Goal: Task Accomplishment & Management: Manage account settings

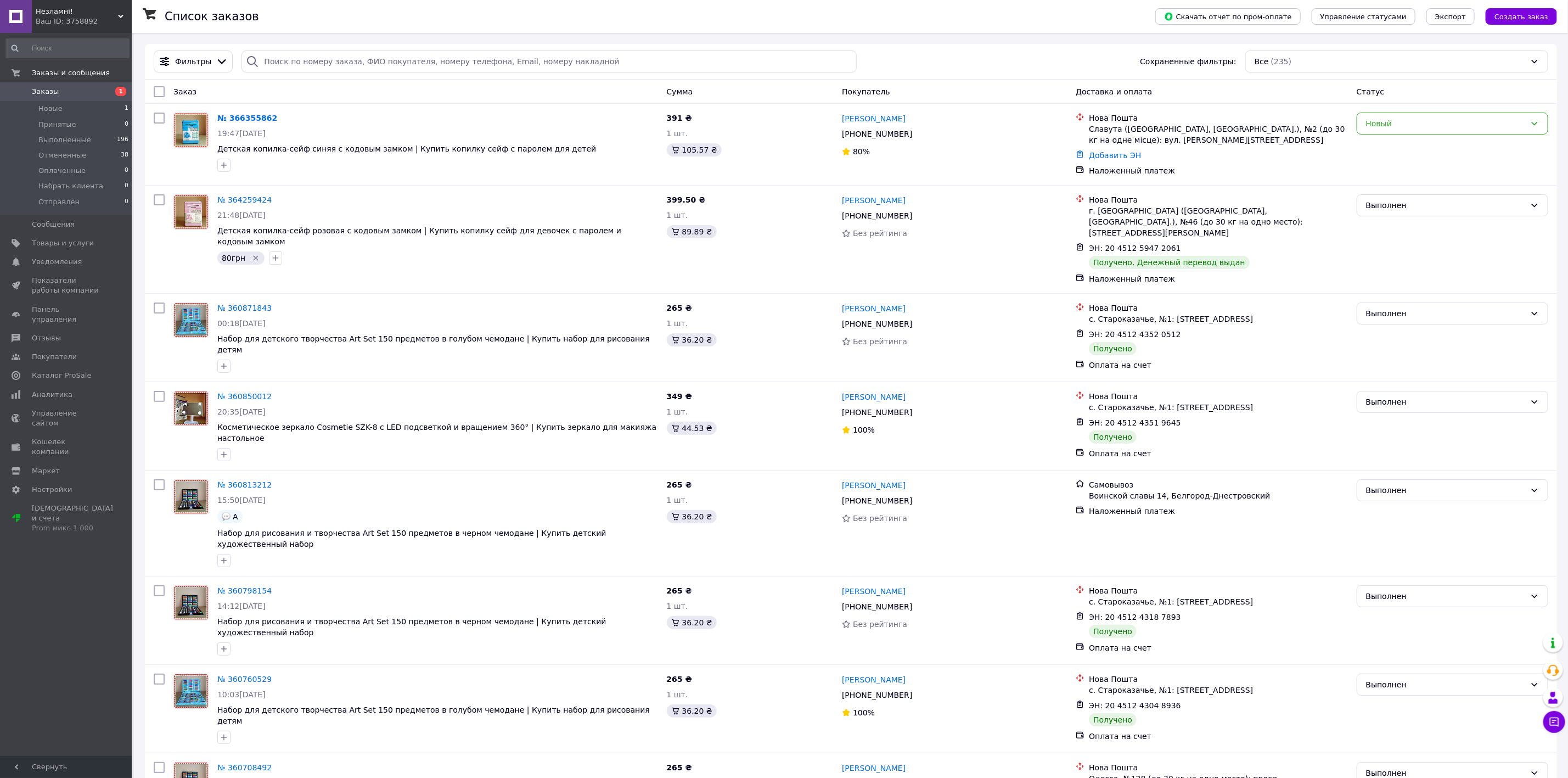
drag, startPoint x: 223, startPoint y: 162, endPoint x: 277, endPoint y: 175, distance: 55.5
click at [223, 162] on icon "button" at bounding box center [224, 165] width 9 height 9
type input "56 грн"
click at [223, 239] on label "56 грн" at bounding box center [241, 234] width 36 height 10
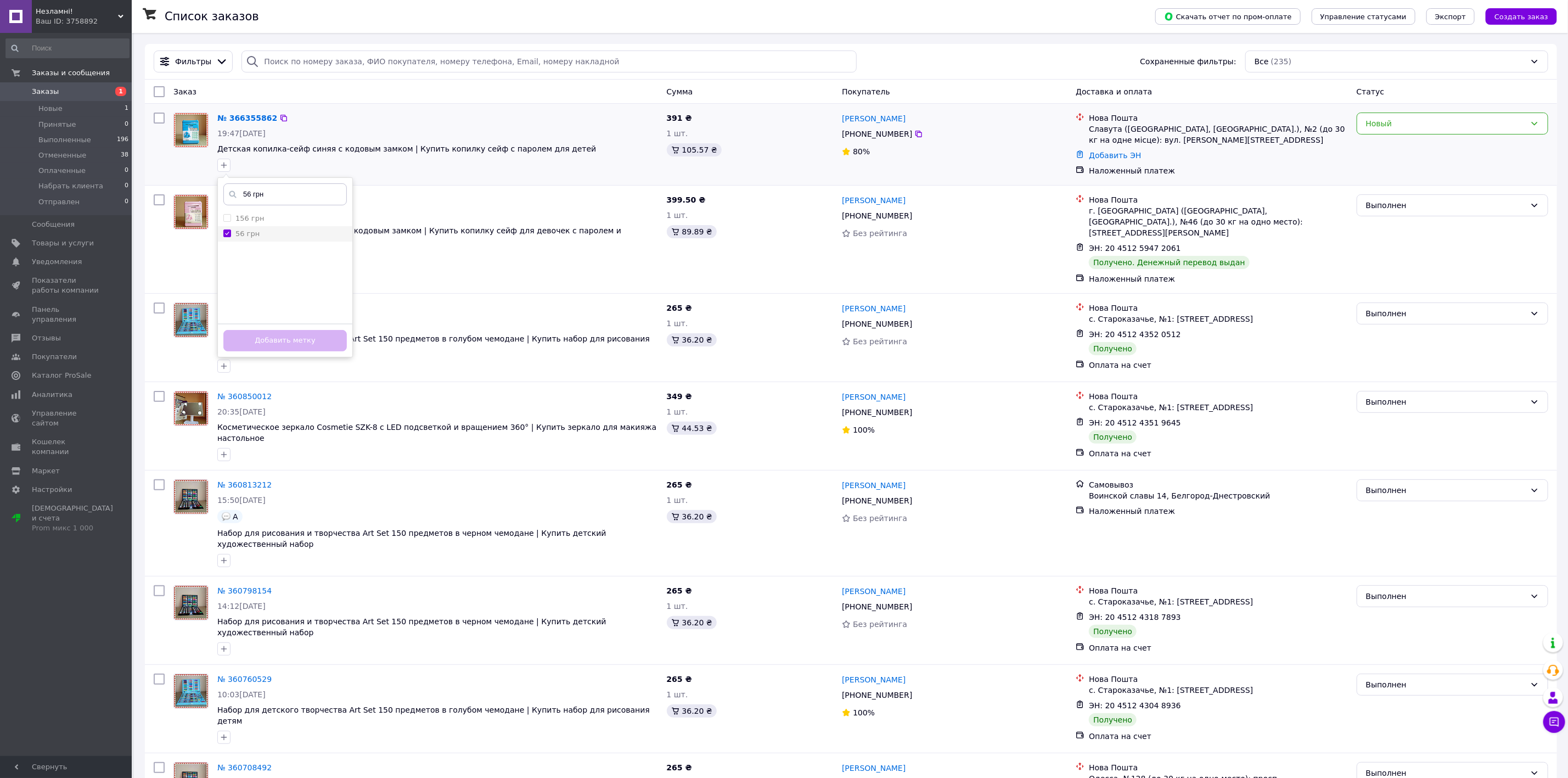
click at [223, 237] on input "56 грн" at bounding box center [226, 233] width 7 height 7
click at [230, 233] on input "56 грн" at bounding box center [226, 233] width 7 height 7
checkbox input "true"
click at [287, 338] on button "Добавить метку" at bounding box center [285, 340] width 124 height 22
drag, startPoint x: 848, startPoint y: 134, endPoint x: 905, endPoint y: 138, distance: 57.1
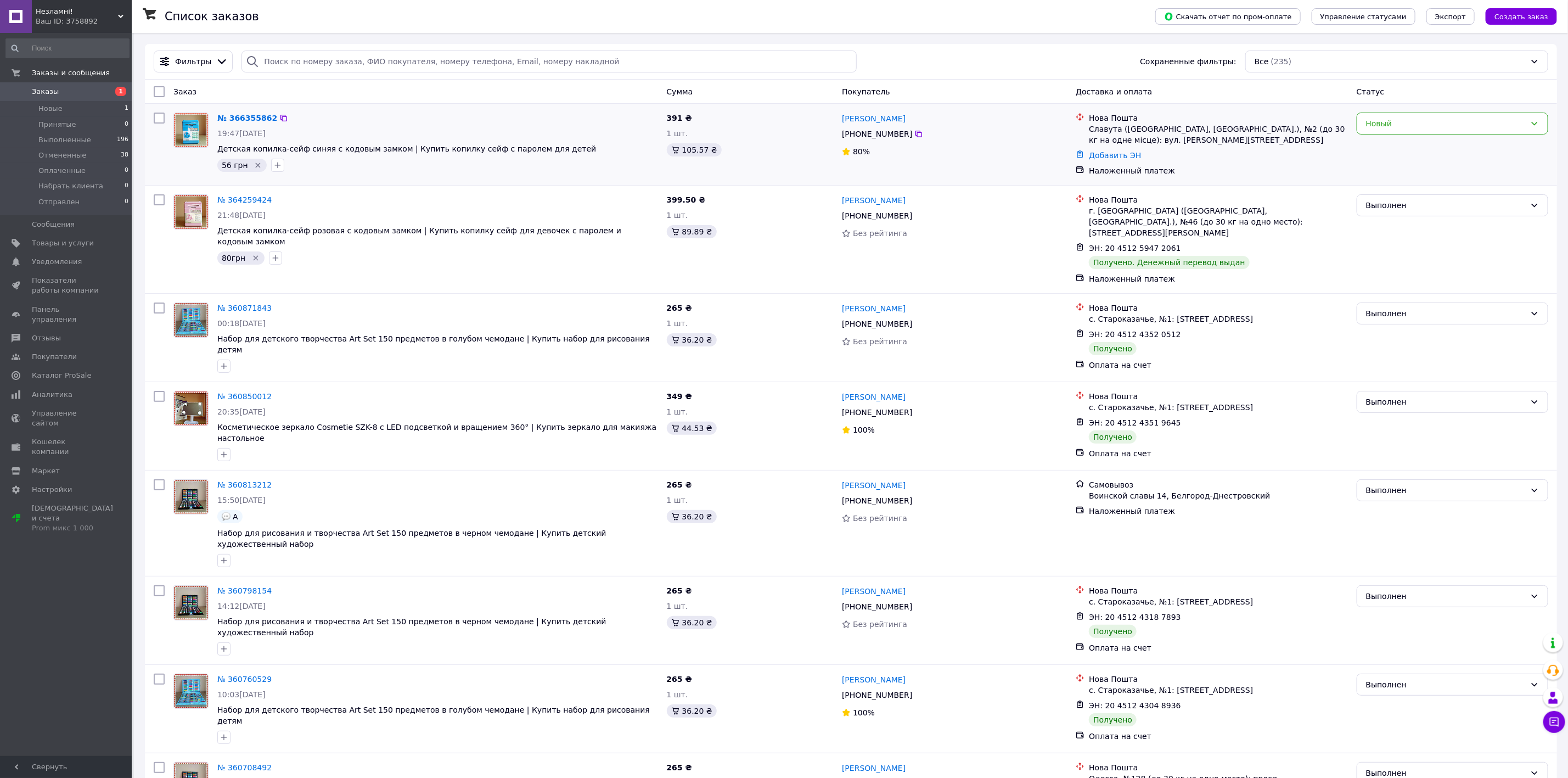
click at [905, 138] on div "[PHONE_NUMBER]" at bounding box center [877, 133] width 75 height 15
copy div "380 96 409 94 94"
drag, startPoint x: 1089, startPoint y: 127, endPoint x: 1255, endPoint y: 131, distance: 166.0
click at [1255, 131] on div "Нова Пошта Славута (Хмельницька обл., Шепетівський р-н.), №2 (до 30 кг на одне …" at bounding box center [1218, 129] width 263 height 33
copy div "Славута (Хмельницька обл., Шепетівський р-н.)"
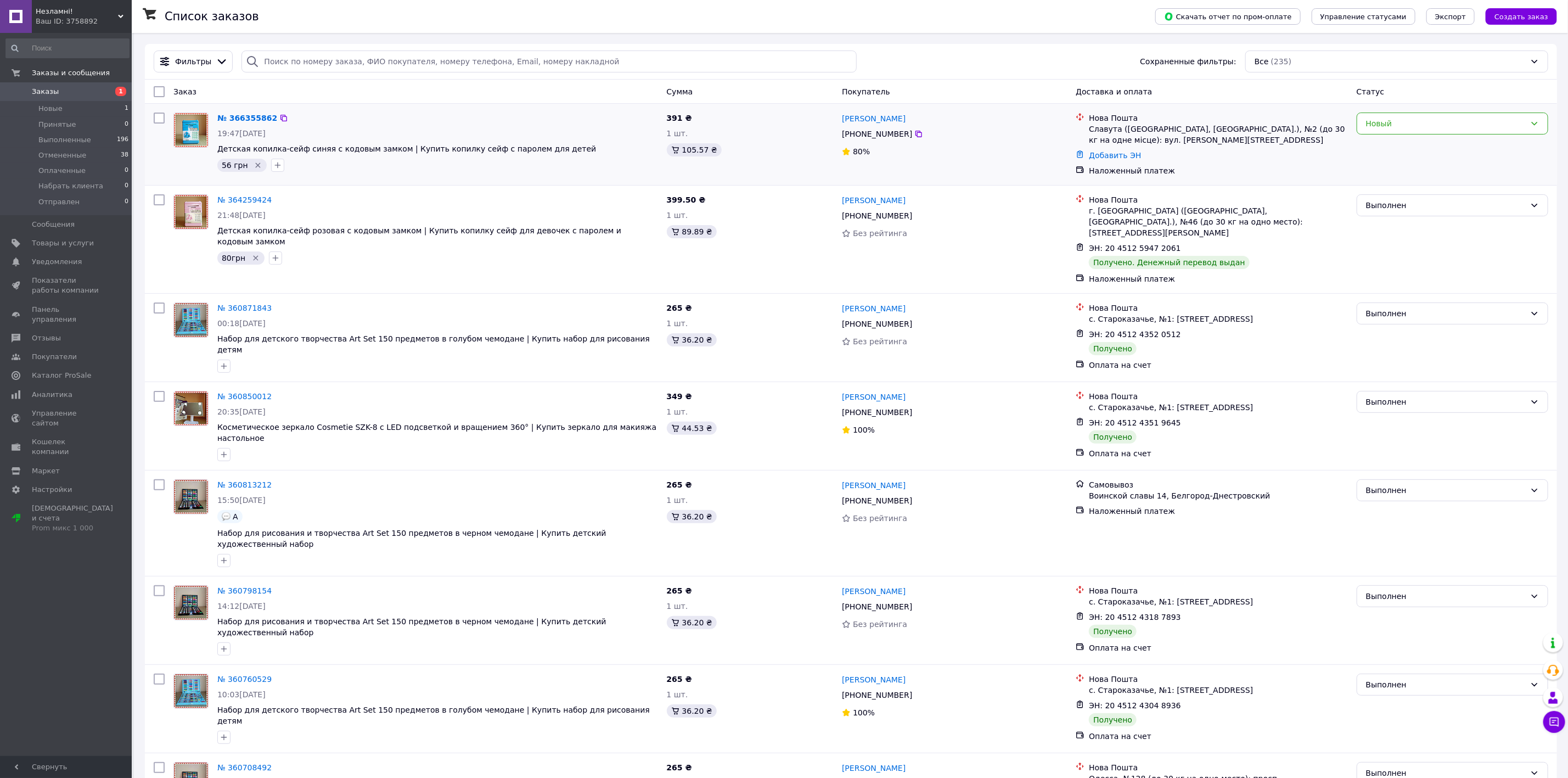
click at [1045, 130] on div "[PHONE_NUMBER]" at bounding box center [954, 134] width 227 height 13
drag, startPoint x: 843, startPoint y: 132, endPoint x: 906, endPoint y: 132, distance: 63.0
click at [906, 132] on div "[PHONE_NUMBER]" at bounding box center [954, 134] width 227 height 13
copy div "[PHONE_NUMBER]"
click at [1095, 48] on div "Фильтры Сохраненные фильтры: Все (235)" at bounding box center [850, 62] width 1412 height 36
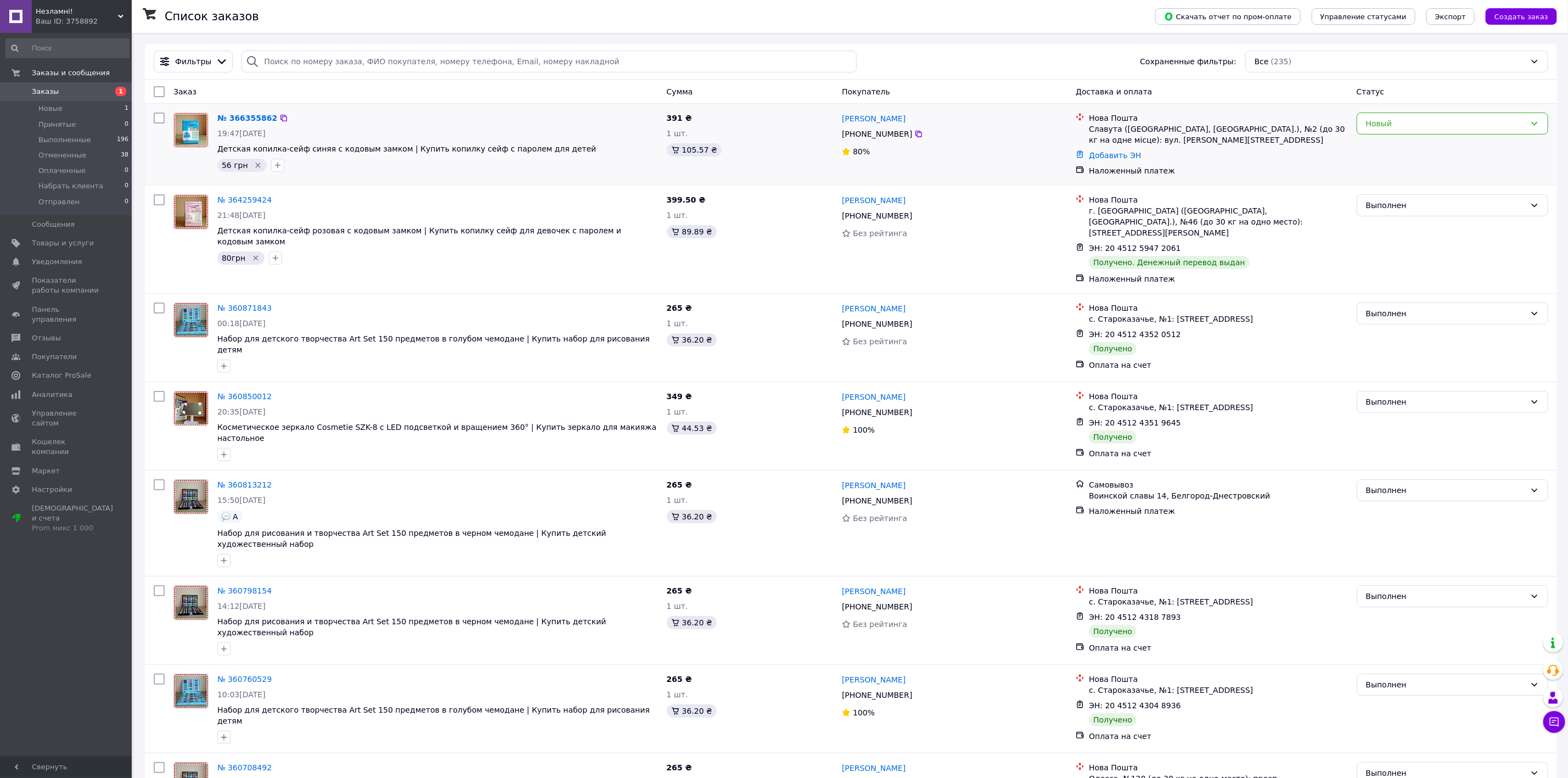
drag, startPoint x: 829, startPoint y: 122, endPoint x: 915, endPoint y: 122, distance: 86.0
click at [915, 122] on div "№ 366355862 19:47, 12.10.2025 Детская копилка-сейф синяя с кодовым замком | Куп…" at bounding box center [850, 144] width 1403 height 73
click at [950, 119] on div "[PERSON_NAME]" at bounding box center [954, 118] width 227 height 14
drag, startPoint x: 915, startPoint y: 118, endPoint x: 833, endPoint y: 120, distance: 82.0
click at [833, 120] on div "№ 366355862 19:47, 12.10.2025 Детская копилка-сейф синяя с кодовым замком | Куп…" at bounding box center [850, 144] width 1403 height 73
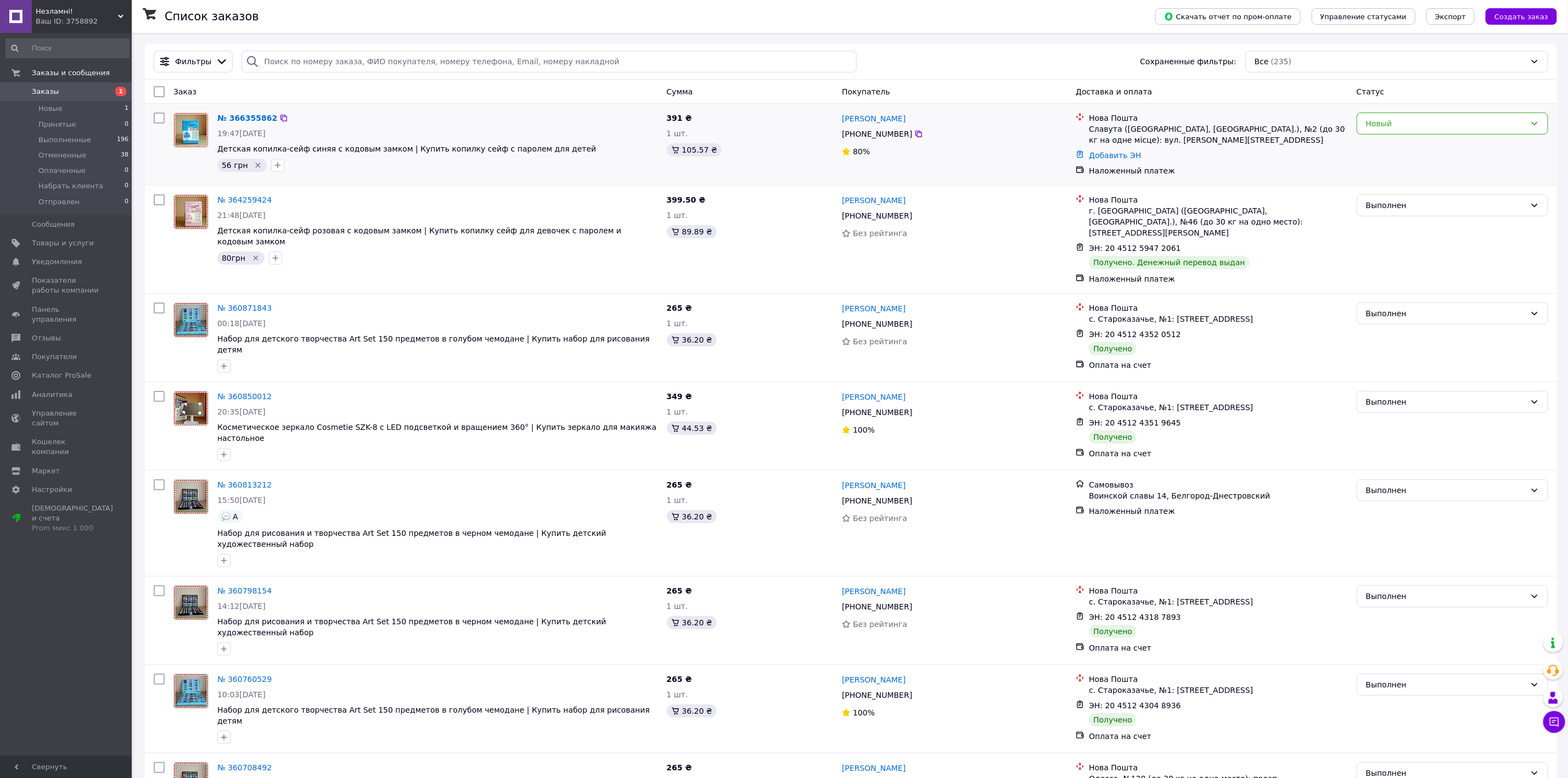
click at [832, 121] on div "391 ₴ 1 шт. 105.57 ₴" at bounding box center [750, 144] width 175 height 73
click at [956, 109] on div "Тетяна Романчук +380 96 409 94 94 80%" at bounding box center [954, 144] width 234 height 73
drag, startPoint x: 903, startPoint y: 117, endPoint x: 840, endPoint y: 118, distance: 63.0
click at [841, 118] on div "[PERSON_NAME]" at bounding box center [873, 118] width 66 height 14
copy link "[PERSON_NAME]"
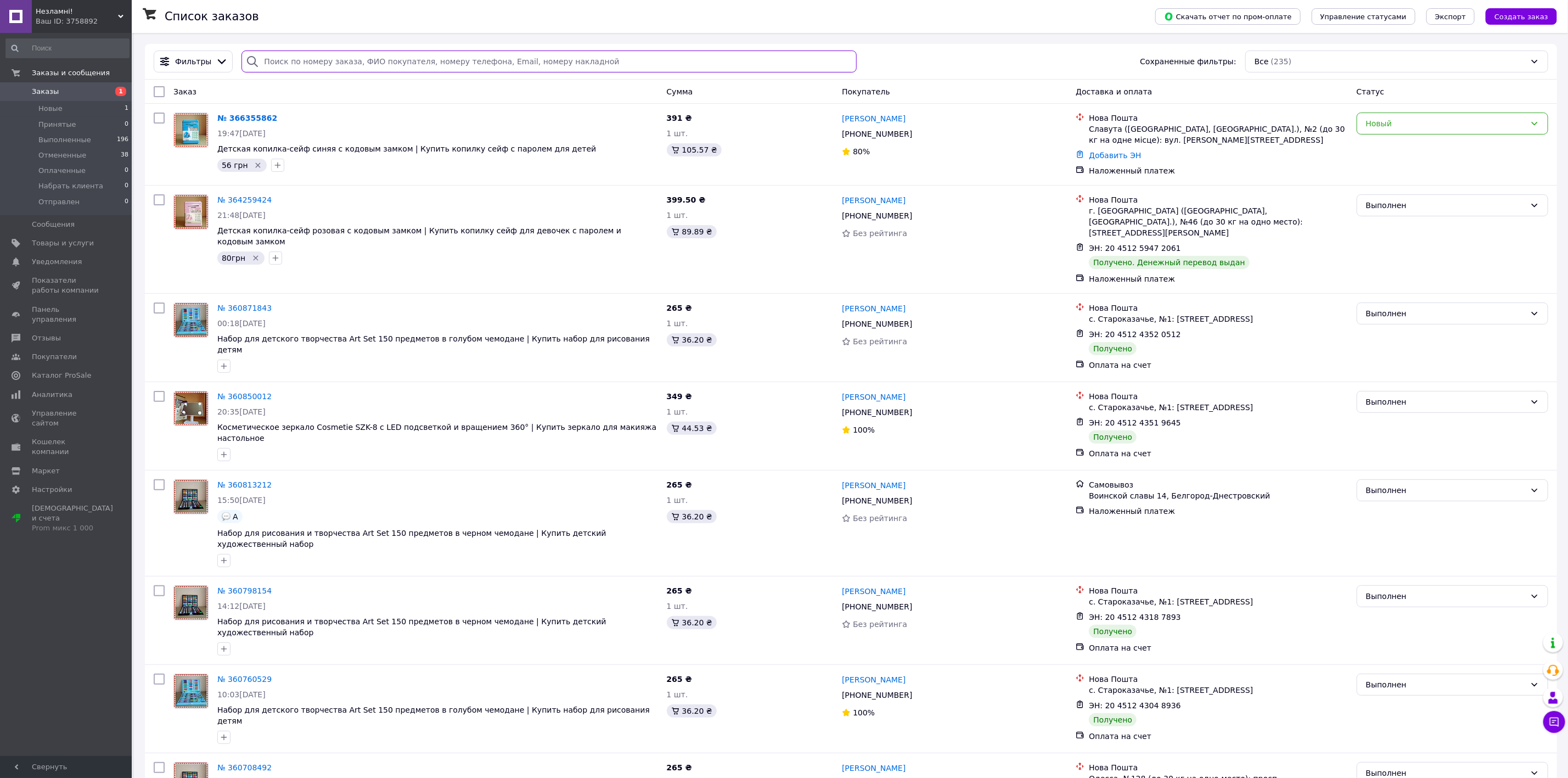
click at [733, 71] on input "search" at bounding box center [549, 62] width 615 height 22
click at [68, 390] on span "Аналитика" at bounding box center [67, 395] width 70 height 10
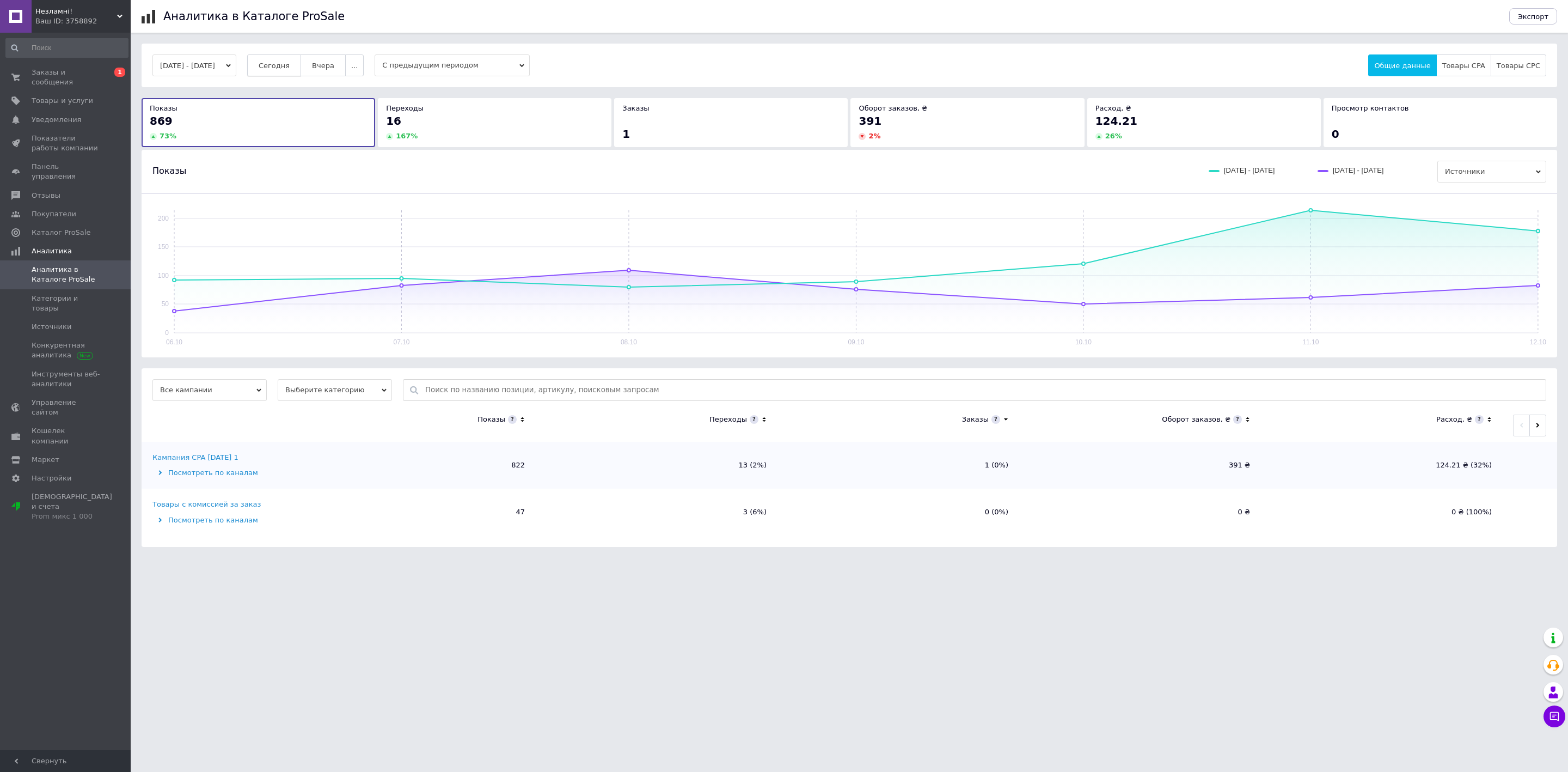
click at [282, 62] on span "Сегодня" at bounding box center [274, 66] width 31 height 8
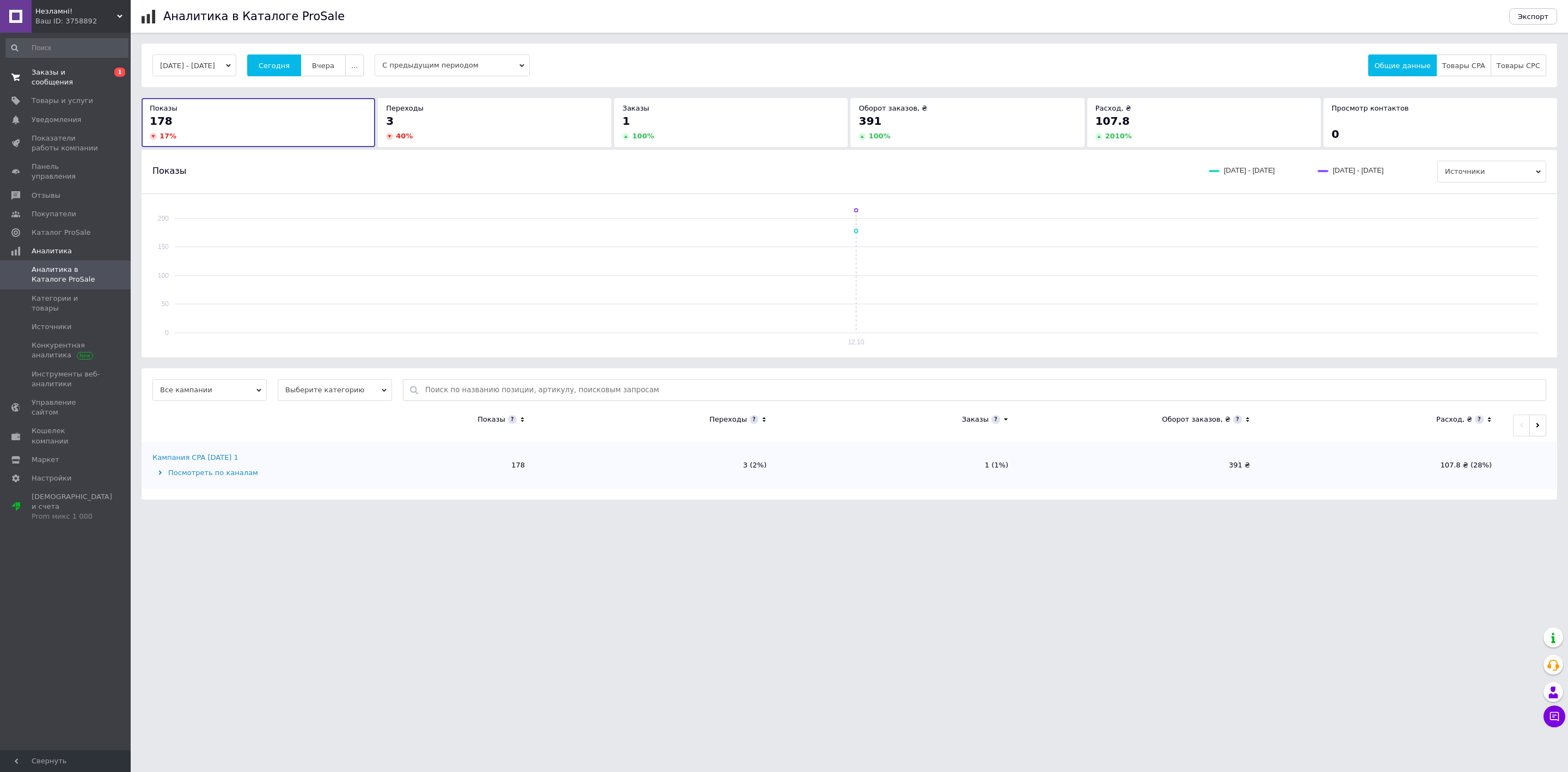
click at [93, 70] on span "Заказы и сообщения" at bounding box center [66, 77] width 69 height 19
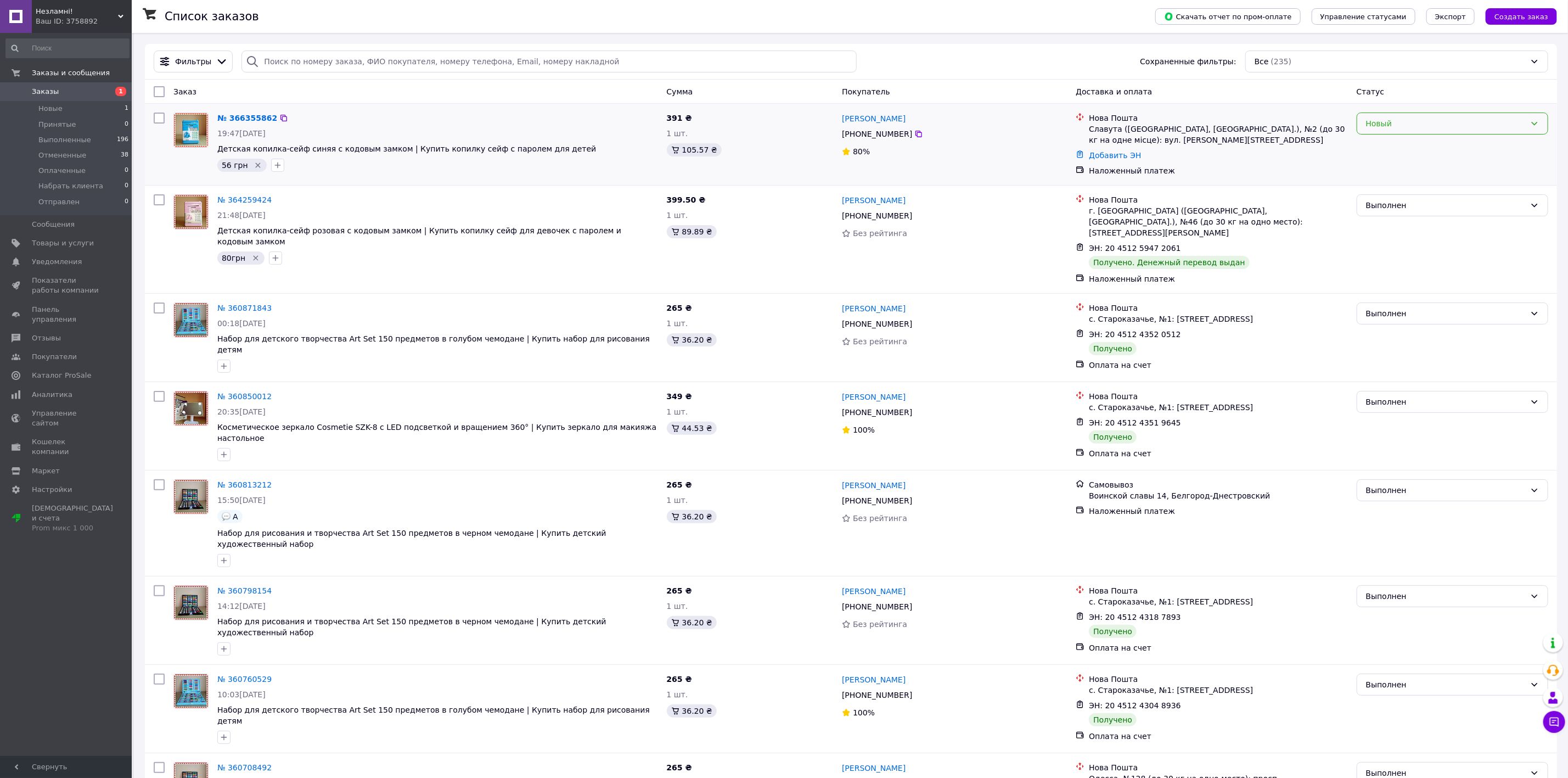
click at [1395, 131] on div "Новый" at bounding box center [1452, 124] width 192 height 22
click at [1386, 150] on li "Принят" at bounding box center [1452, 149] width 190 height 20
